Goal: Information Seeking & Learning: Learn about a topic

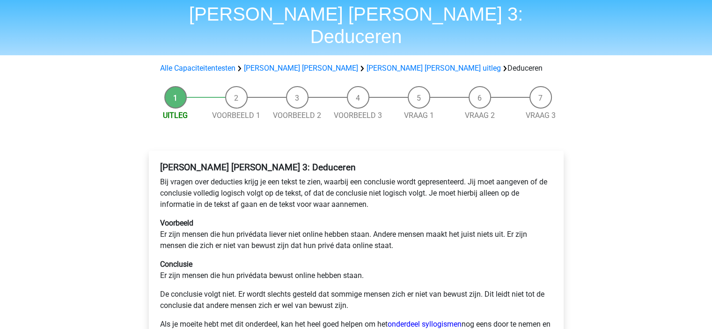
scroll to position [33, 0]
click at [367, 63] on link "[PERSON_NAME] uitleg" at bounding box center [434, 67] width 134 height 9
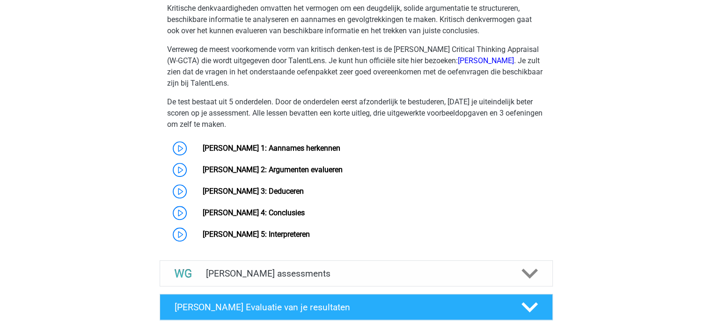
scroll to position [701, 0]
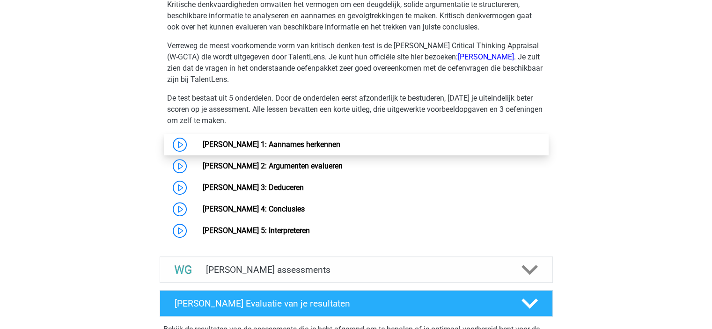
click at [330, 149] on link "Watson Glaser 1: Aannames herkennen" at bounding box center [272, 144] width 138 height 9
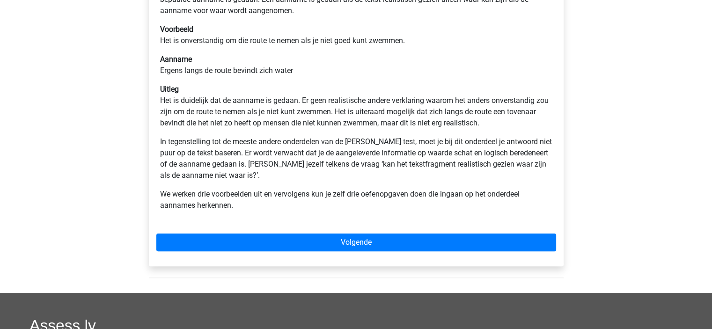
scroll to position [202, 0]
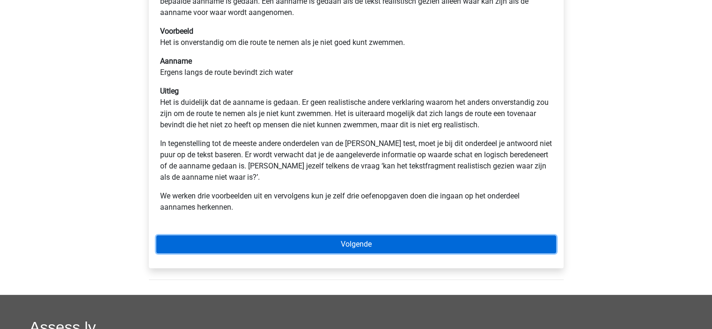
click at [345, 247] on link "Volgende" at bounding box center [356, 245] width 400 height 18
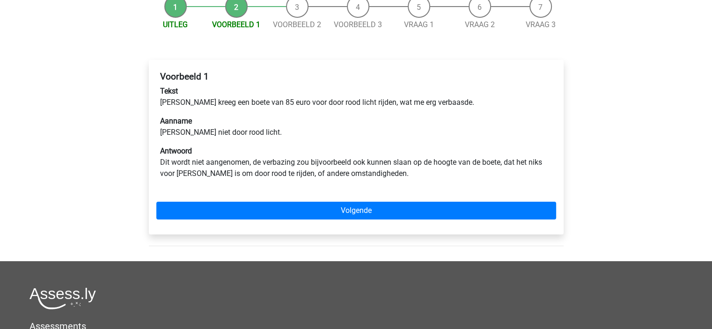
scroll to position [103, 0]
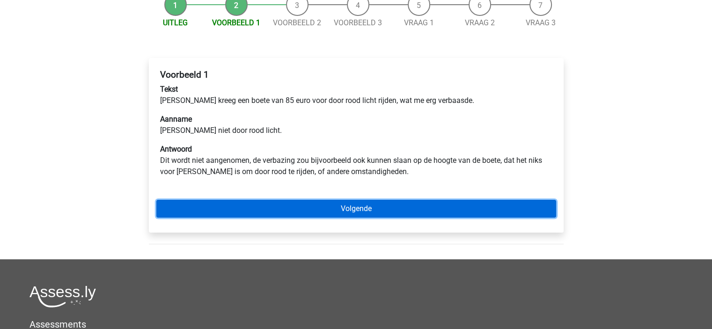
click at [377, 207] on link "Volgende" at bounding box center [356, 209] width 400 height 18
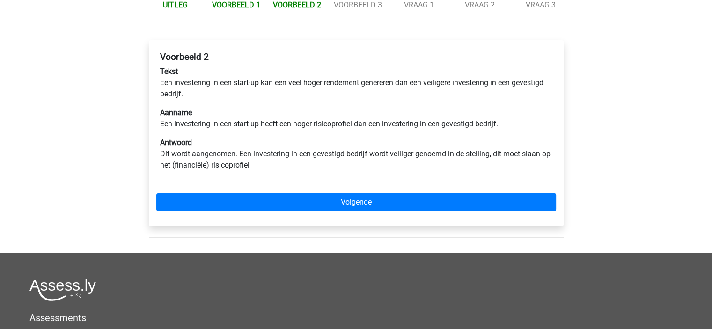
scroll to position [122, 0]
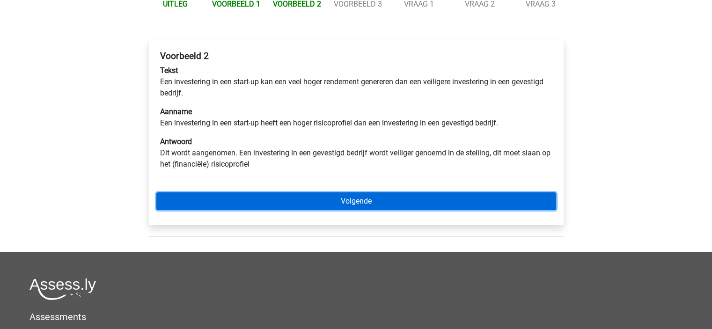
click at [367, 207] on link "Volgende" at bounding box center [356, 202] width 400 height 18
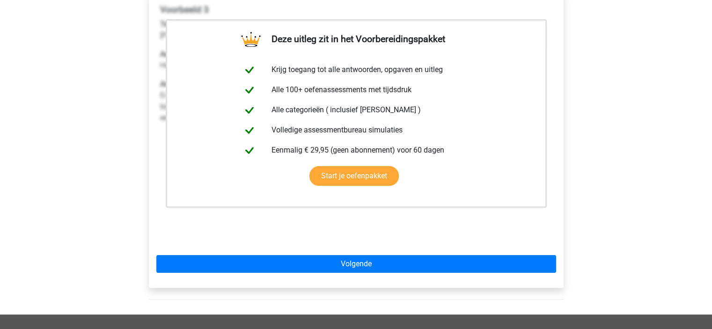
scroll to position [169, 0]
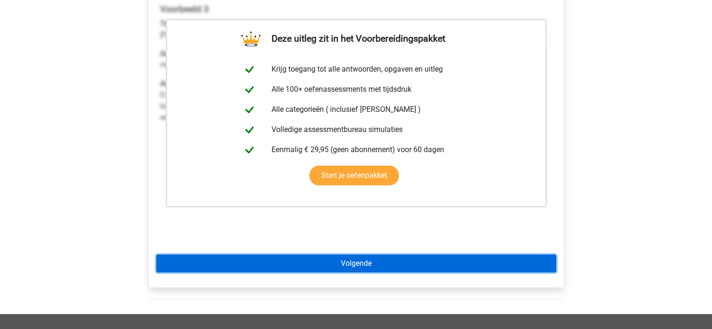
click at [371, 255] on link "Volgende" at bounding box center [356, 264] width 400 height 18
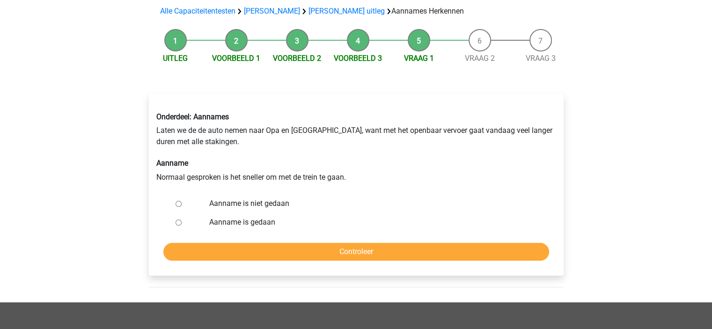
scroll to position [74, 0]
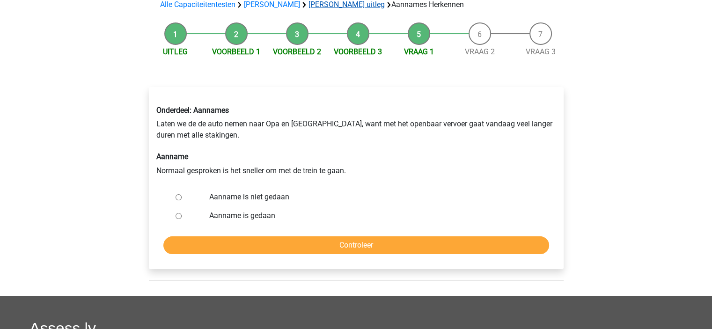
click at [343, 5] on link "[PERSON_NAME] uitleg" at bounding box center [347, 4] width 76 height 9
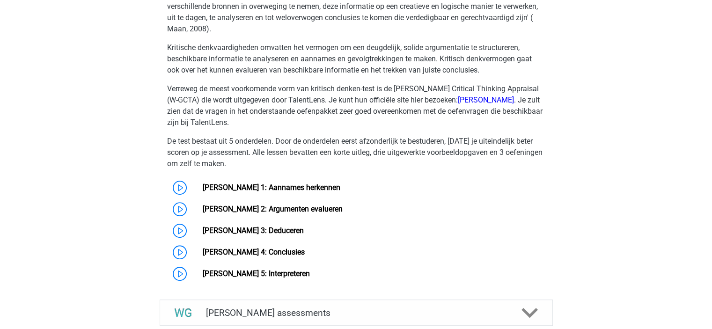
scroll to position [665, 0]
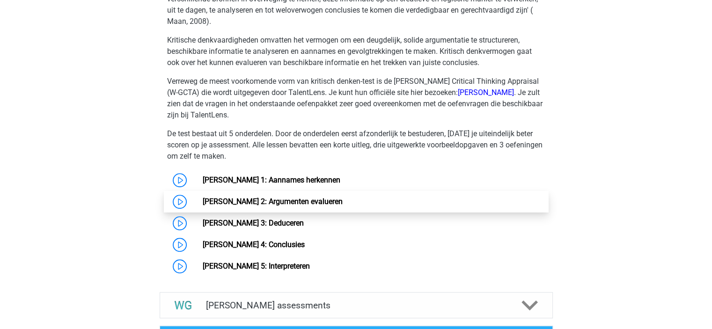
click at [285, 205] on link "[PERSON_NAME] 2: Argumenten evalueren" at bounding box center [273, 201] width 140 height 9
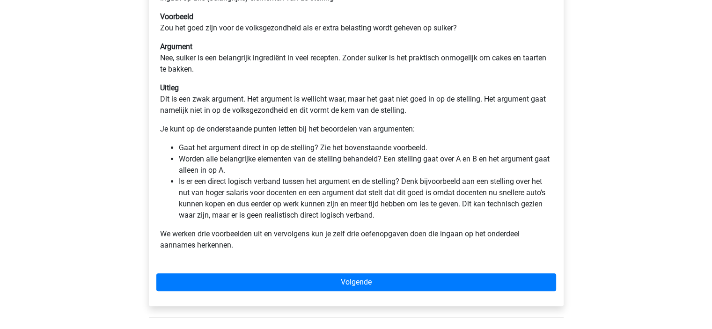
scroll to position [274, 0]
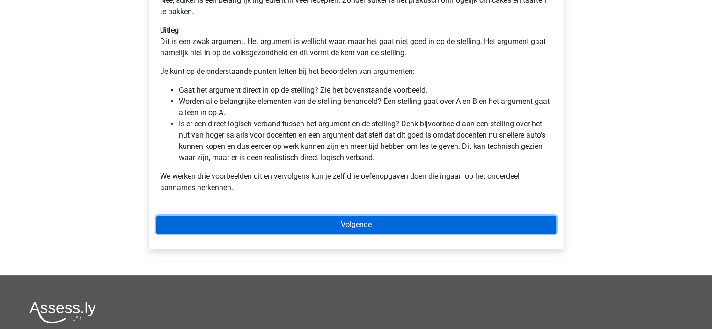
click at [321, 231] on link "Volgende" at bounding box center [356, 225] width 400 height 18
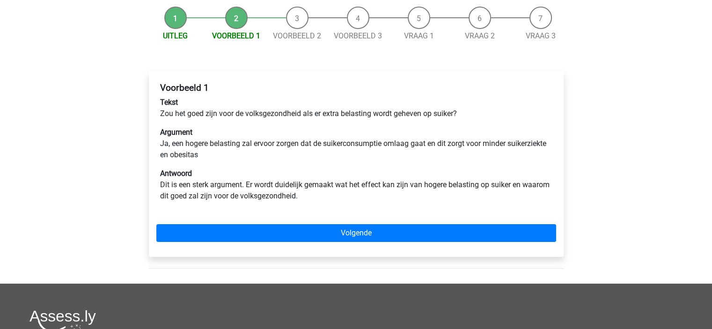
scroll to position [92, 0]
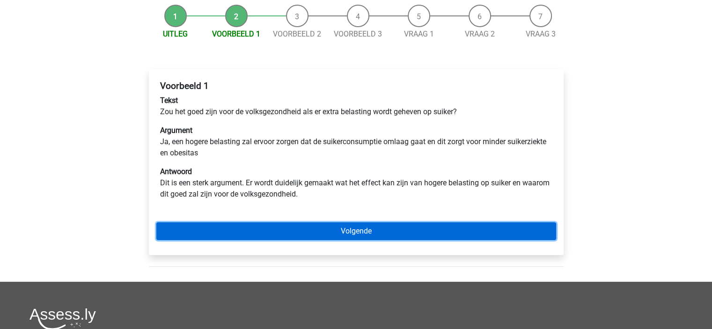
click at [342, 228] on link "Volgende" at bounding box center [356, 231] width 400 height 18
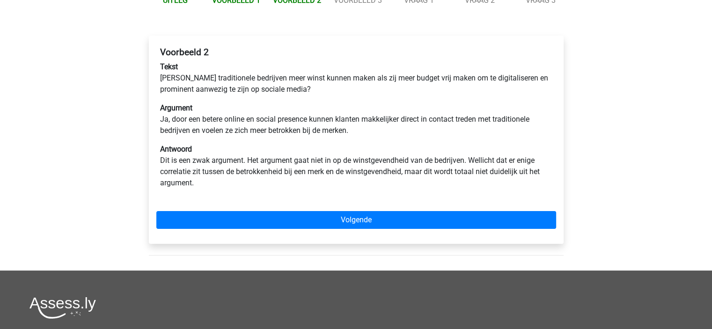
scroll to position [127, 0]
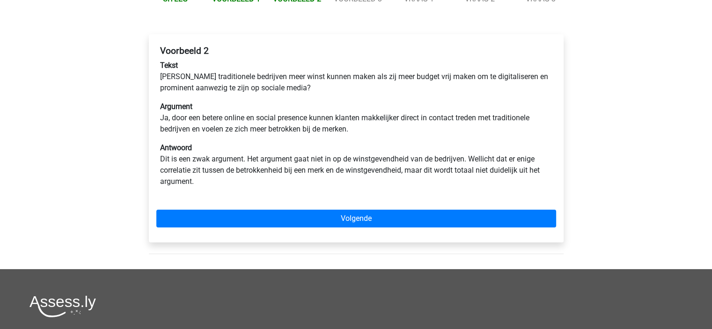
click at [342, 228] on div "Voorbeeld 2 Tekst Zouden traditionele bedrijven meer winst kunnen maken als zij…" at bounding box center [356, 138] width 415 height 208
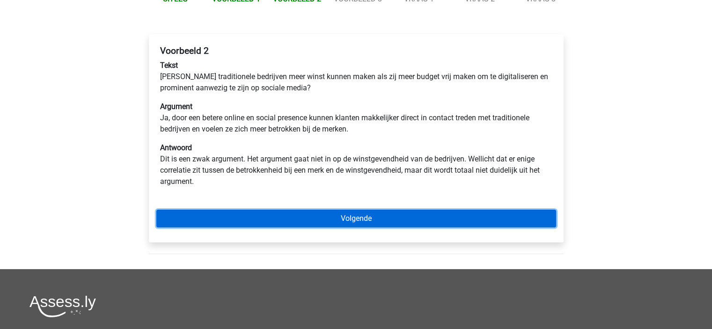
click at [359, 222] on link "Volgende" at bounding box center [356, 219] width 400 height 18
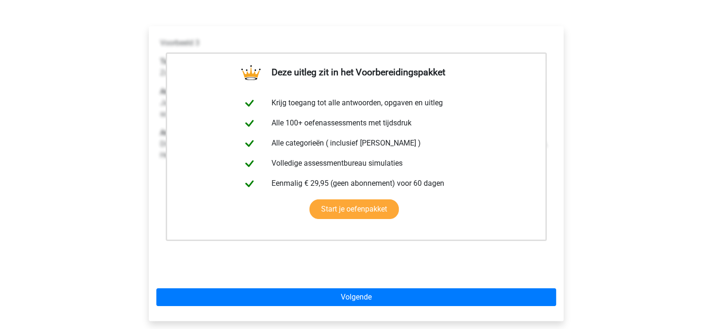
scroll to position [135, 0]
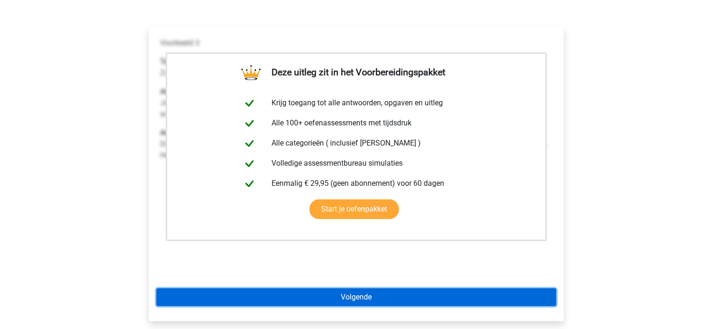
click at [375, 297] on link "Volgende" at bounding box center [356, 298] width 400 height 18
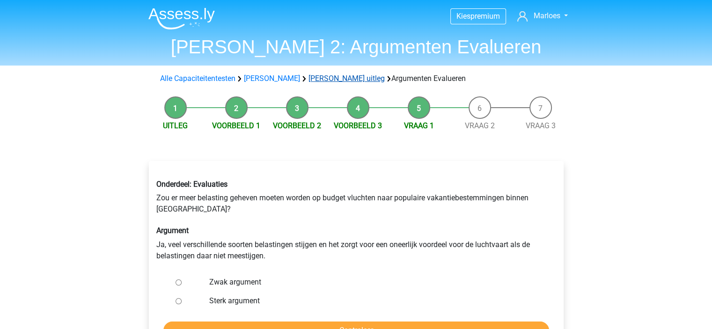
click at [349, 76] on link "[PERSON_NAME] uitleg" at bounding box center [347, 78] width 76 height 9
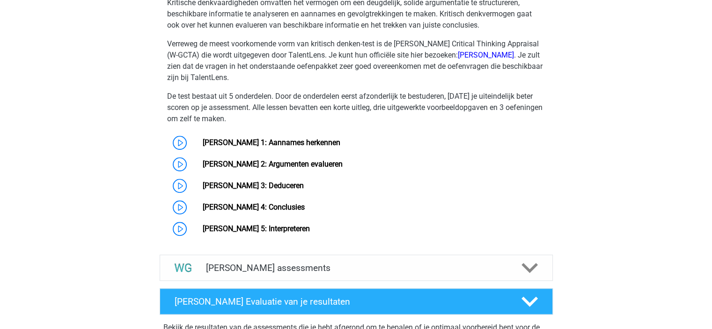
scroll to position [703, 0]
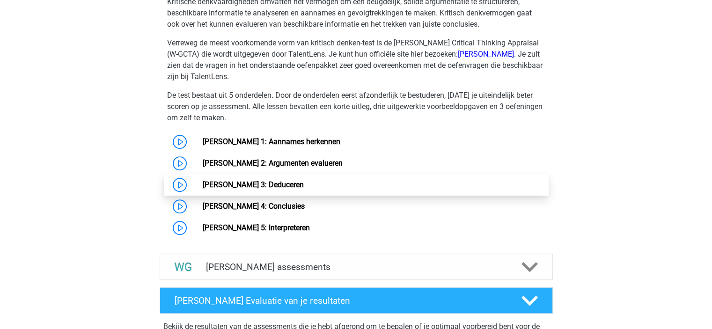
click at [285, 185] on link "Watson Glaser 3: Deduceren" at bounding box center [253, 184] width 101 height 9
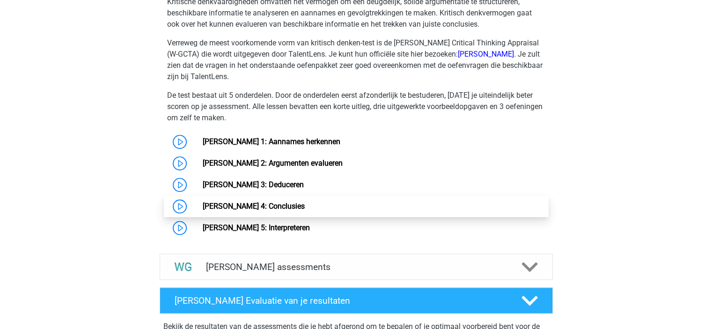
click at [274, 203] on link "[PERSON_NAME] 4: Conclusies" at bounding box center [254, 206] width 102 height 9
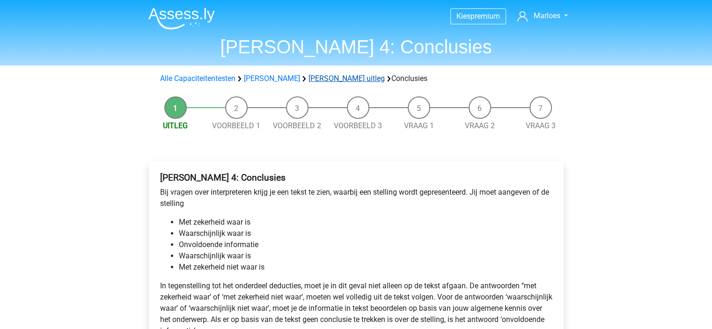
click at [323, 80] on link "[PERSON_NAME] uitleg" at bounding box center [347, 78] width 76 height 9
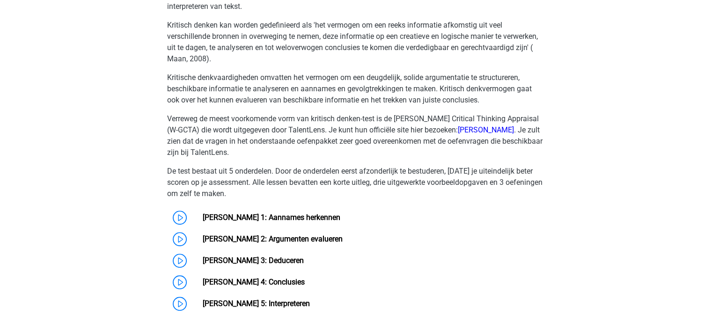
scroll to position [641, 0]
